Goal: Navigation & Orientation: Find specific page/section

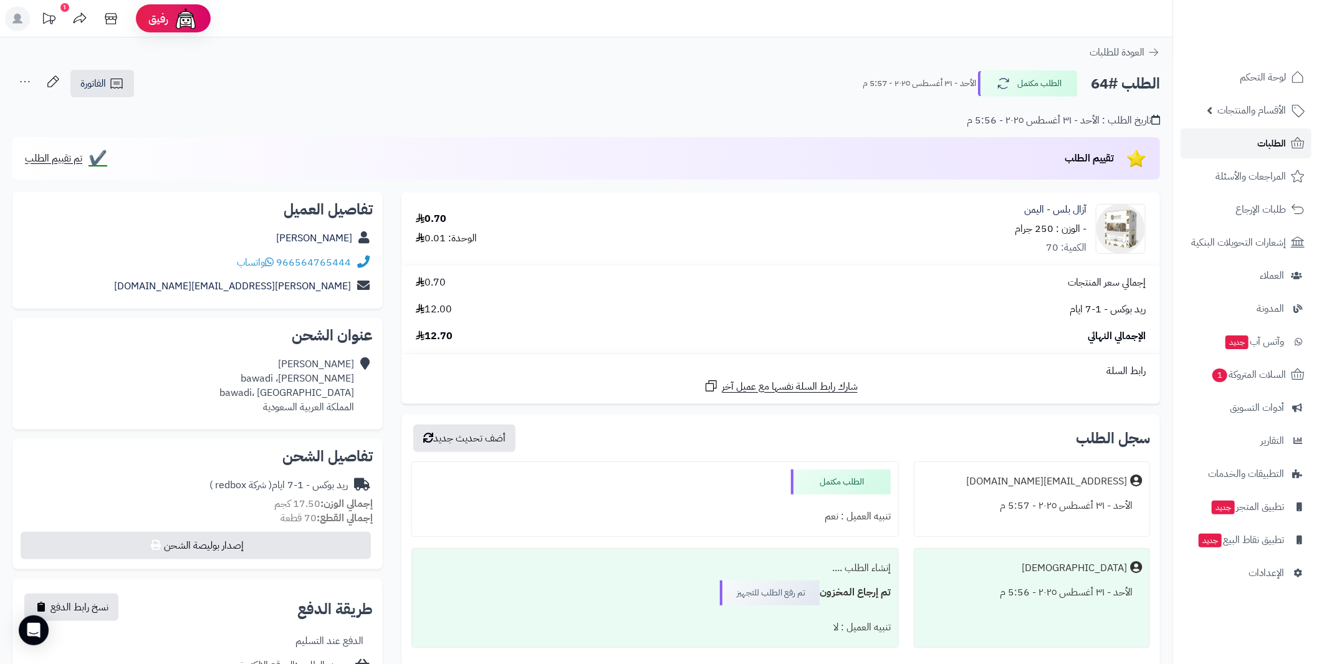
click at [1269, 138] on span "الطلبات" at bounding box center [1271, 143] width 29 height 17
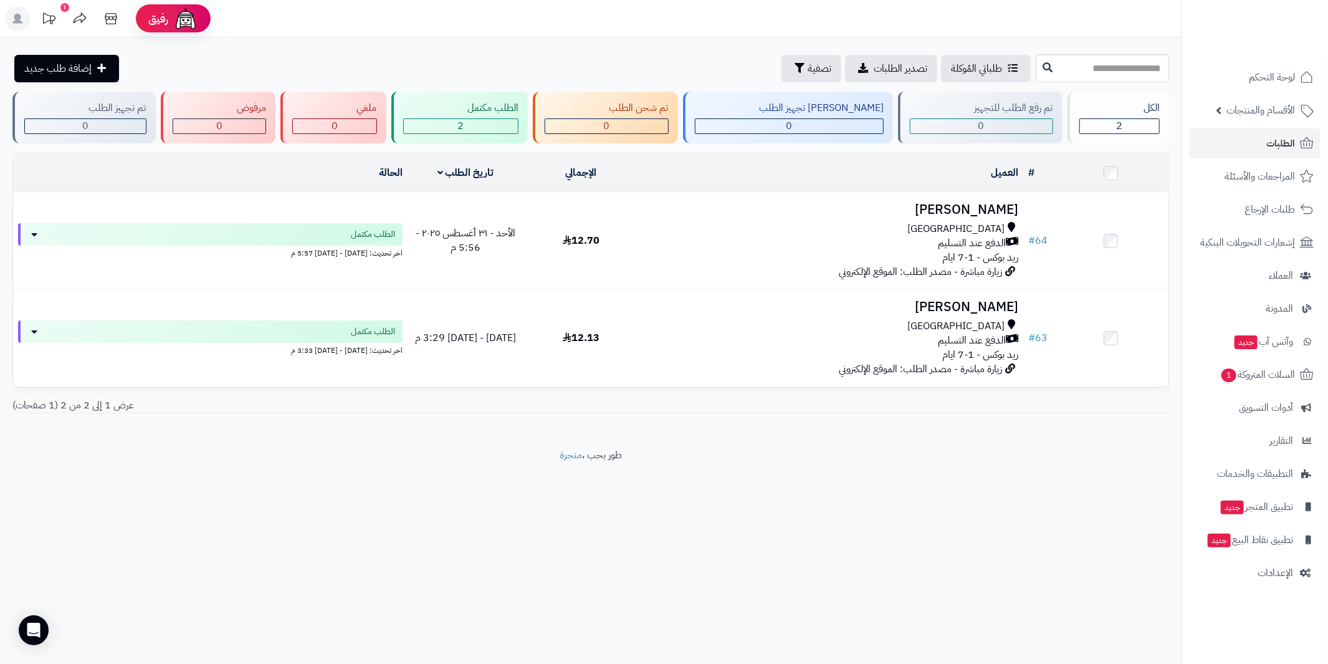
click at [52, 22] on icon at bounding box center [49, 17] width 12 height 11
click at [1268, 82] on span "لوحة التحكم" at bounding box center [1273, 77] width 46 height 17
